Goal: Information Seeking & Learning: Learn about a topic

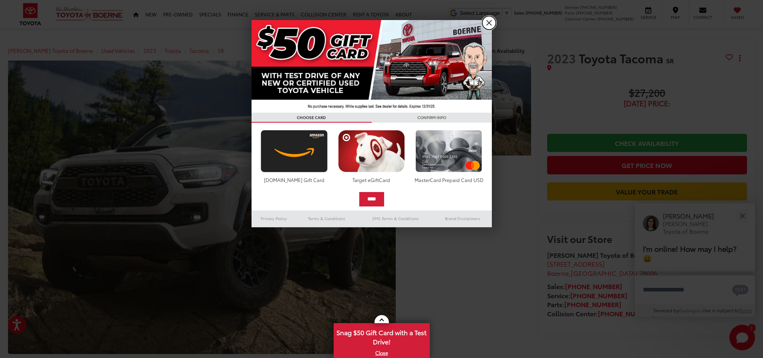
click at [490, 24] on link "X" at bounding box center [489, 23] width 14 height 14
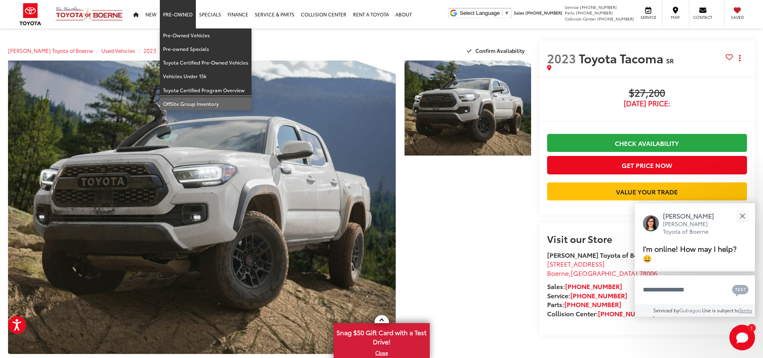
click at [228, 107] on link "OffSite Group Inventory" at bounding box center [206, 103] width 92 height 13
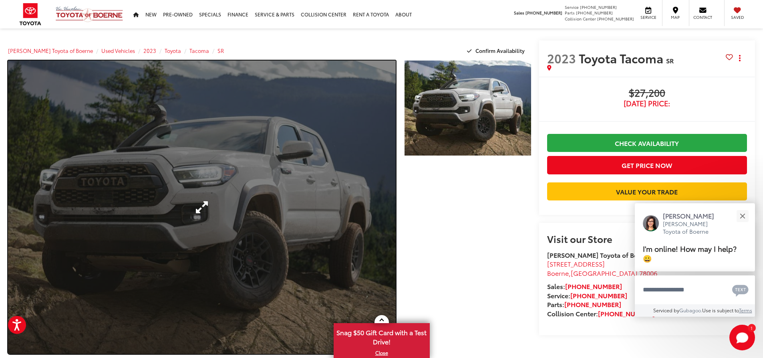
click at [101, 155] on link "Expand Photo 0" at bounding box center [202, 206] width 388 height 293
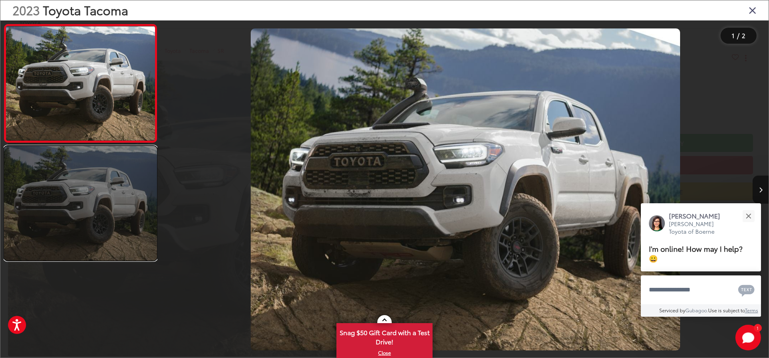
click at [110, 210] on link at bounding box center [80, 203] width 153 height 115
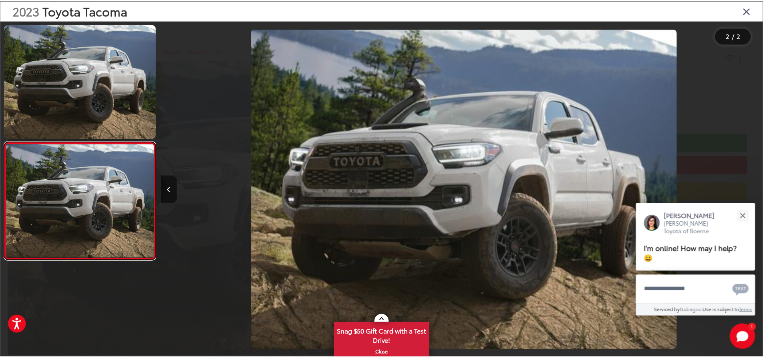
scroll to position [0, 606]
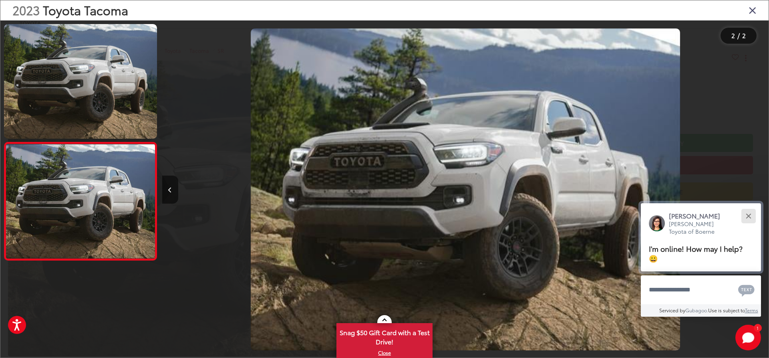
click at [747, 212] on button "Close" at bounding box center [748, 215] width 17 height 17
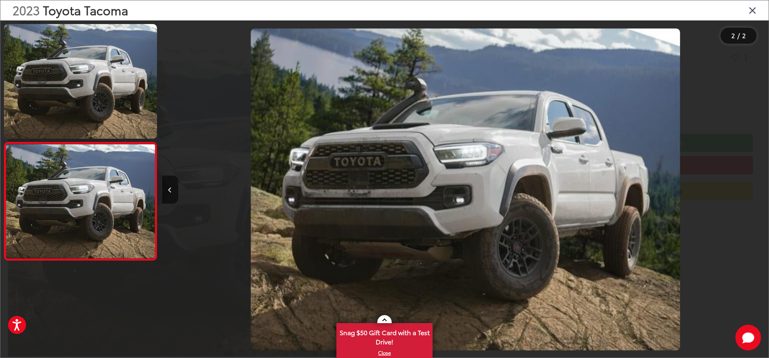
click at [751, 8] on icon "Close gallery" at bounding box center [752, 10] width 8 height 10
